Goal: Task Accomplishment & Management: Use online tool/utility

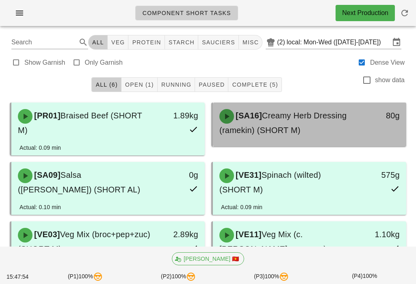
click at [306, 119] on span "Creamy Herb Dressing (ramekin) (SHORT M)" at bounding box center [282, 123] width 127 height 24
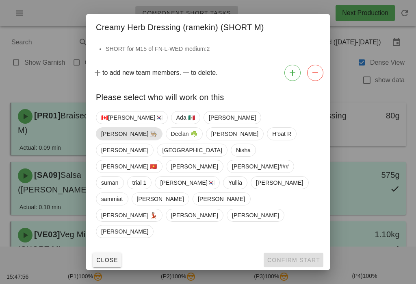
click at [157, 139] on span "Danilo 👨🏼‍🍳" at bounding box center [129, 134] width 56 height 12
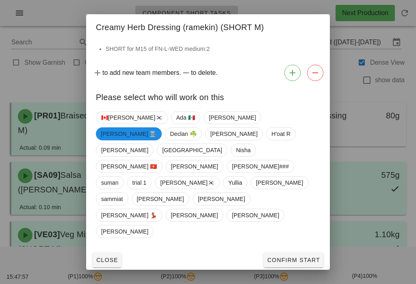
click at [302, 256] on span "Confirm Start" at bounding box center [293, 259] width 53 height 7
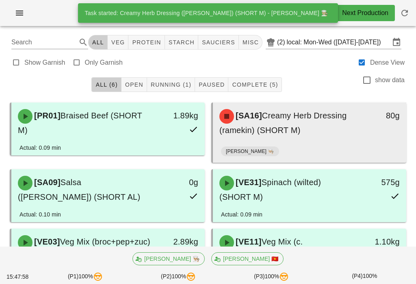
click at [327, 131] on div "[SA16] Creamy Herb Dressing (ramekin) (SHORT M)" at bounding box center [286, 122] width 143 height 37
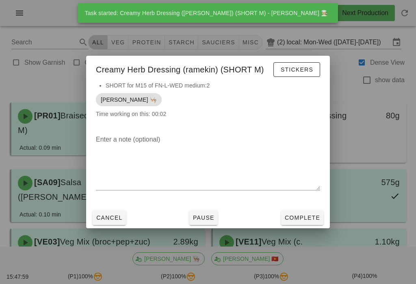
click at [306, 214] on span "Complete" at bounding box center [302, 217] width 36 height 7
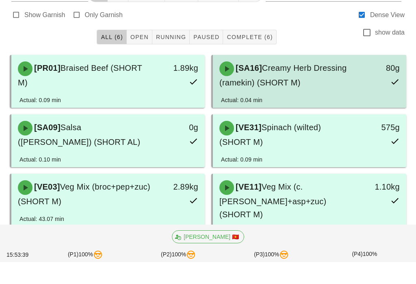
scroll to position [36, 0]
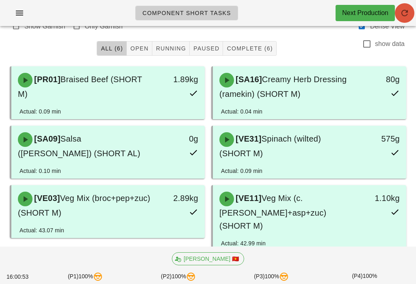
click at [398, 10] on span "button" at bounding box center [405, 13] width 20 height 10
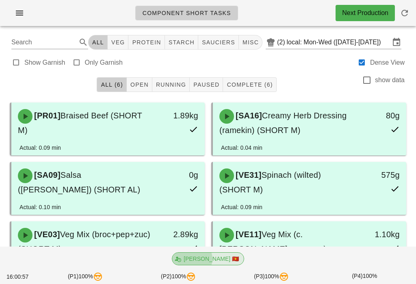
click at [211, 261] on span "[PERSON_NAME] 🇻🇳" at bounding box center [208, 258] width 62 height 12
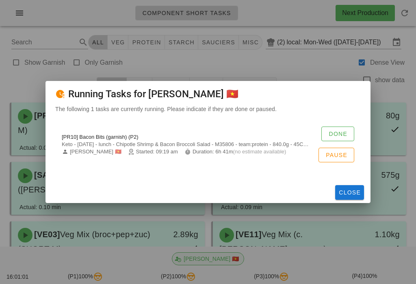
click at [340, 134] on span "Done" at bounding box center [337, 133] width 19 height 7
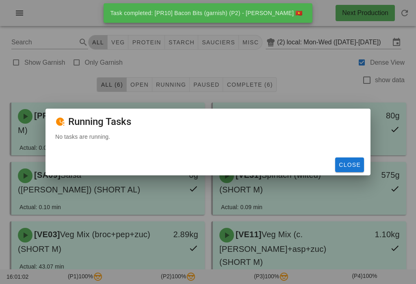
click at [351, 167] on span "Close" at bounding box center [349, 164] width 22 height 7
